Goal: Find specific page/section: Find specific page/section

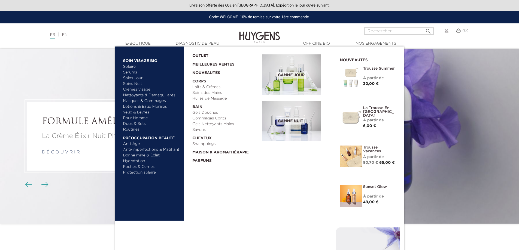
click at [137, 119] on link "Pour Homme" at bounding box center [151, 119] width 57 height 6
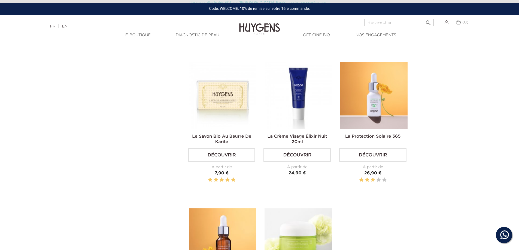
scroll to position [599, 0]
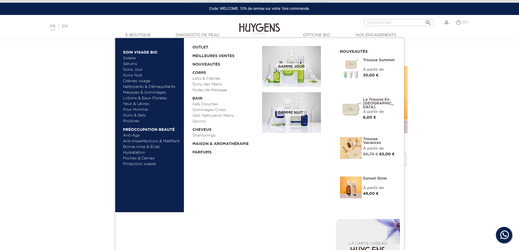
click at [136, 115] on link "Duos & Sets" at bounding box center [151, 116] width 57 height 6
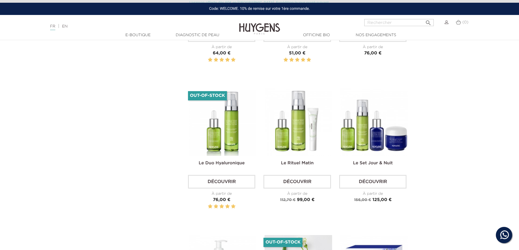
scroll to position [463, 0]
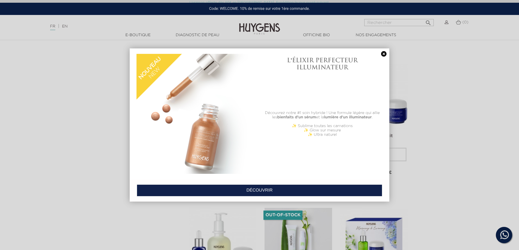
click at [383, 52] on link at bounding box center [384, 54] width 8 height 6
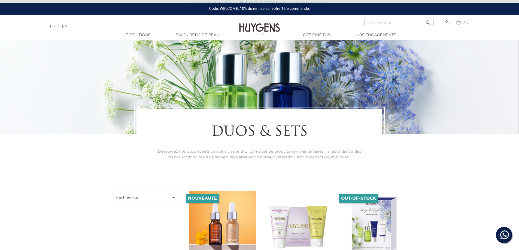
scroll to position [0, 0]
